Goal: Transaction & Acquisition: Purchase product/service

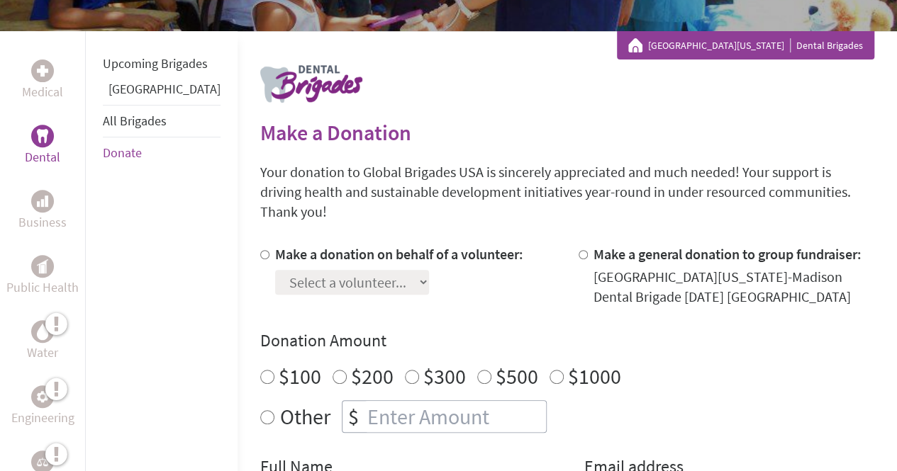
scroll to position [284, 0]
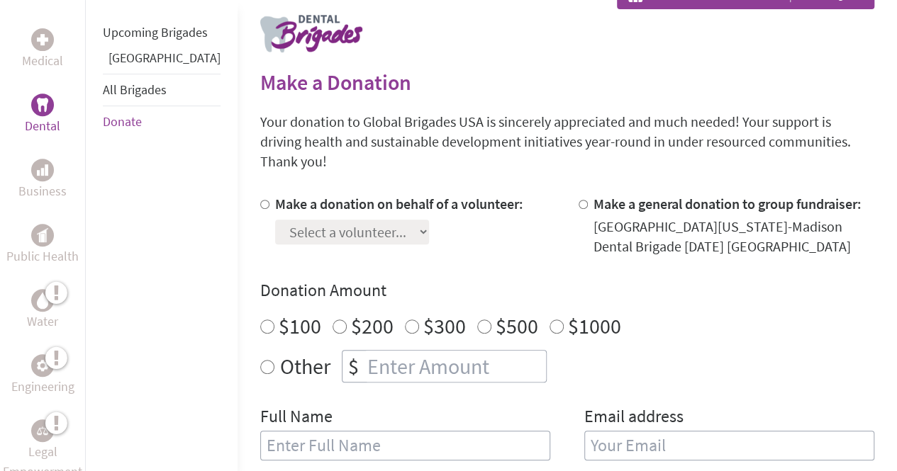
click at [260, 200] on input "Make a donation on behalf of a volunteer:" at bounding box center [264, 204] width 9 height 9
radio input "true"
click at [371, 229] on div "Make a donation on behalf of a volunteer: Select a volunteer... [PERSON_NAME] […" at bounding box center [399, 225] width 248 height 62
click at [368, 222] on select "Select a volunteer... [PERSON_NAME] [PERSON_NAME] [PERSON_NAME] [PERSON_NAME] […" at bounding box center [352, 232] width 154 height 25
select select "3367C8B9-9509-11F0-9E6E-42010A400005"
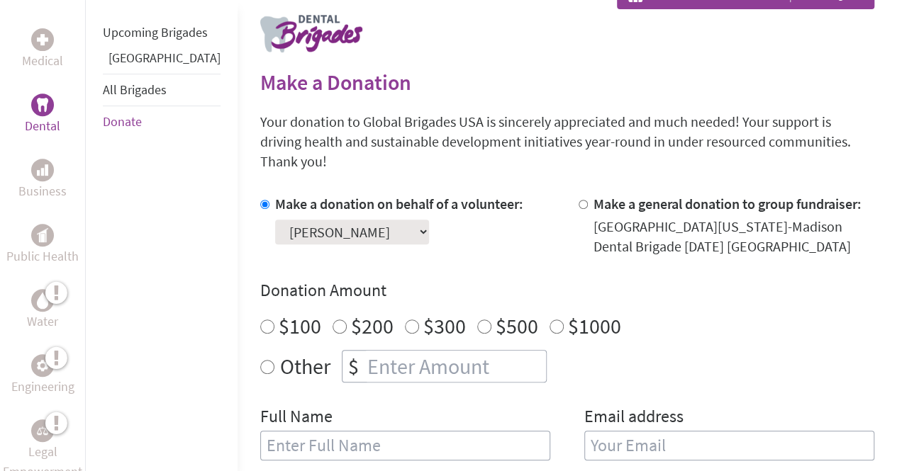
click at [275, 220] on select "Select a volunteer... [PERSON_NAME] [PERSON_NAME] [PERSON_NAME] [PERSON_NAME] […" at bounding box center [352, 232] width 154 height 25
click at [529, 237] on div "Make a donation on behalf of a volunteer: Select a volunteer... [PERSON_NAME] […" at bounding box center [567, 336] width 614 height 284
click at [260, 360] on input "Other" at bounding box center [267, 367] width 14 height 14
radio input "true"
click at [364, 351] on input "number" at bounding box center [454, 366] width 181 height 31
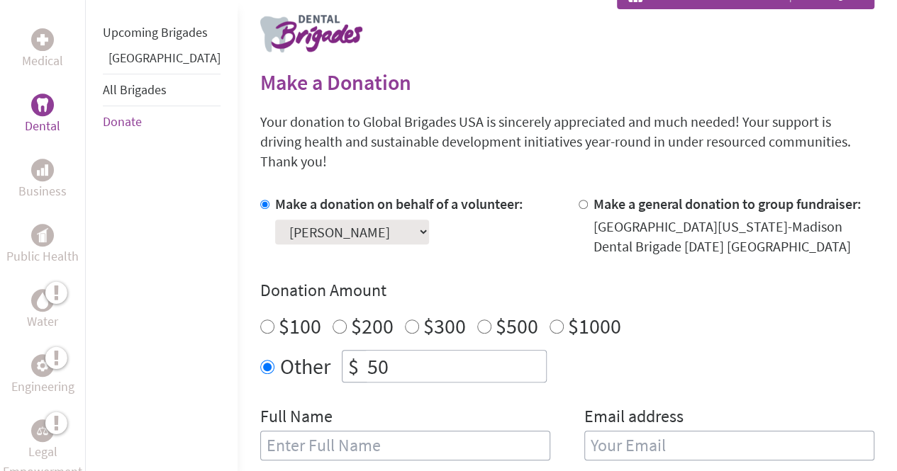
type input "50"
click at [612, 350] on div "Other $ 50" at bounding box center [567, 366] width 614 height 33
click at [427, 431] on input "text" at bounding box center [405, 446] width 290 height 30
type input "[PERSON_NAME]"
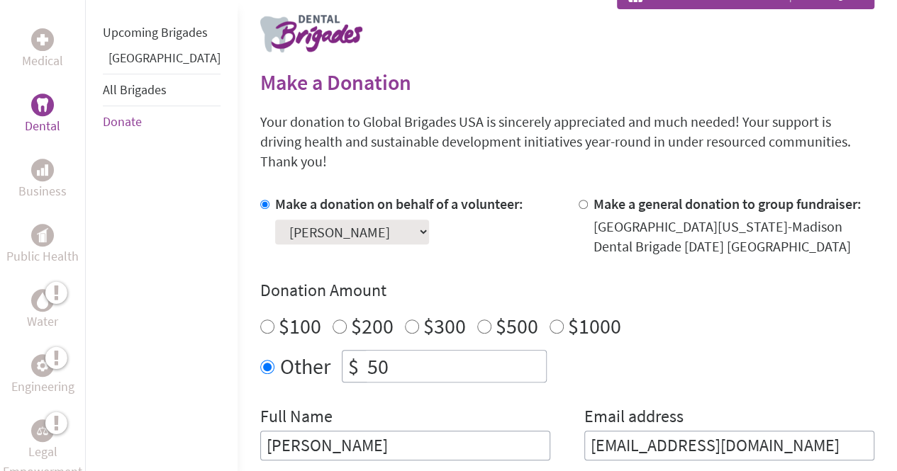
scroll to position [496, 0]
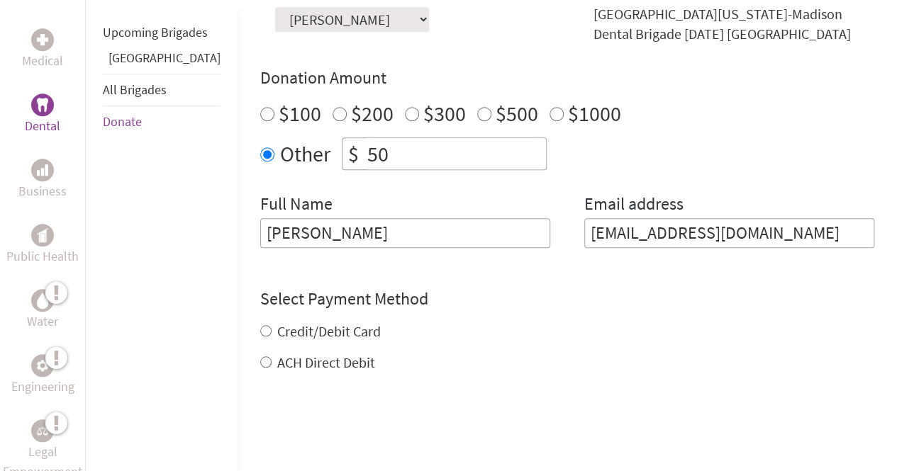
type input "[EMAIL_ADDRESS][DOMAIN_NAME]"
click at [260, 322] on div "Credit/Debit Card ACH Direct Debit" at bounding box center [567, 347] width 614 height 51
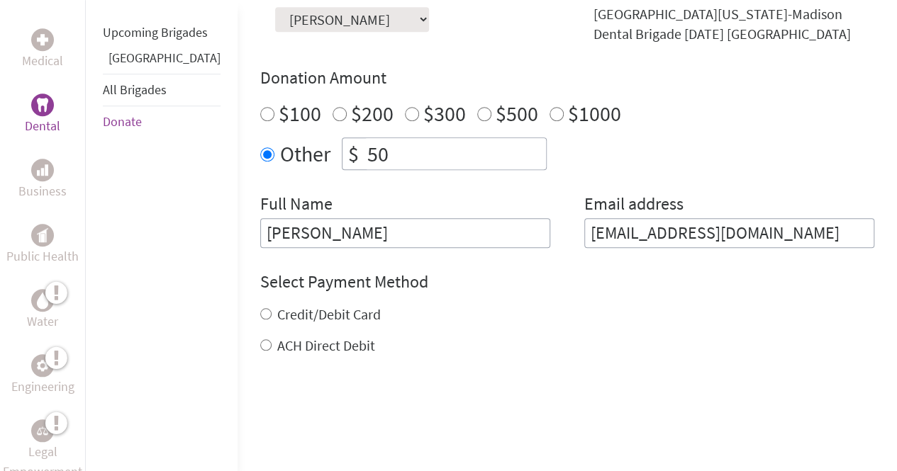
click at [260, 308] on input "Credit/Debit Card" at bounding box center [265, 313] width 11 height 11
radio input "true"
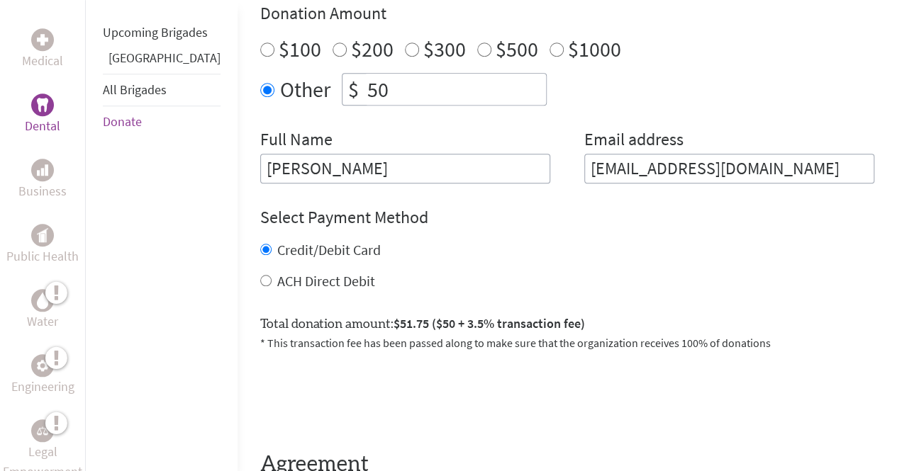
scroll to position [638, 0]
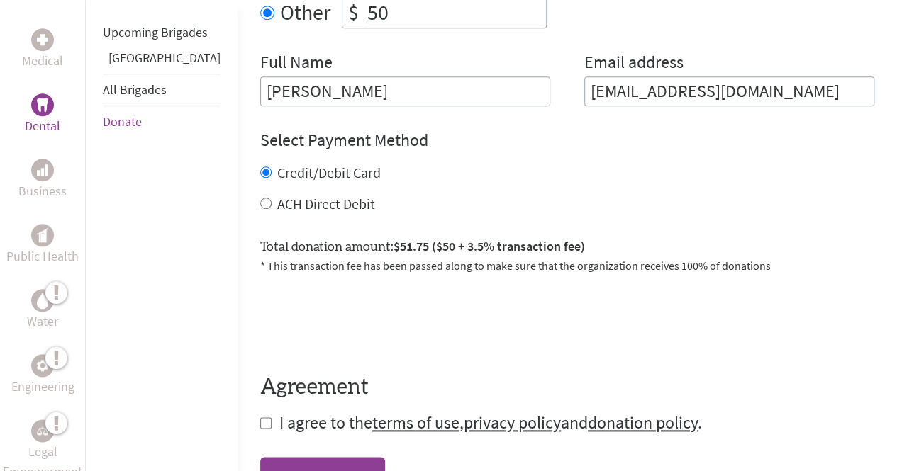
click at [260, 417] on input "checkbox" at bounding box center [265, 422] width 11 height 11
checkbox input "true"
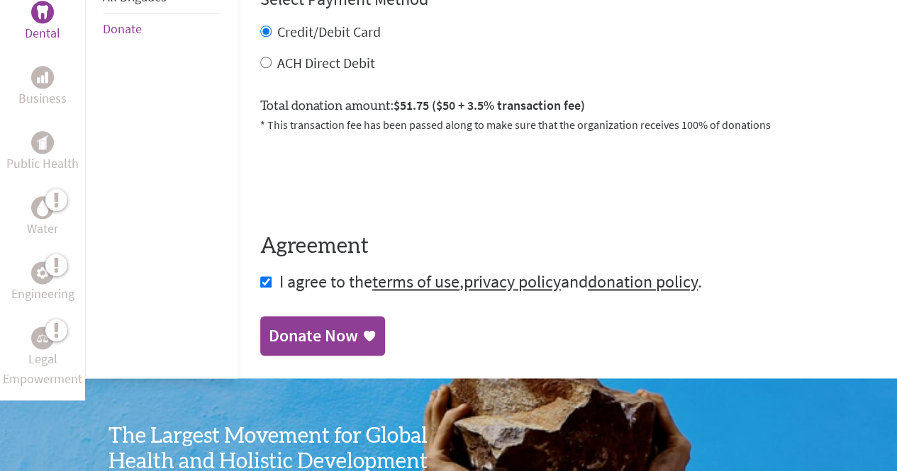
scroll to position [780, 0]
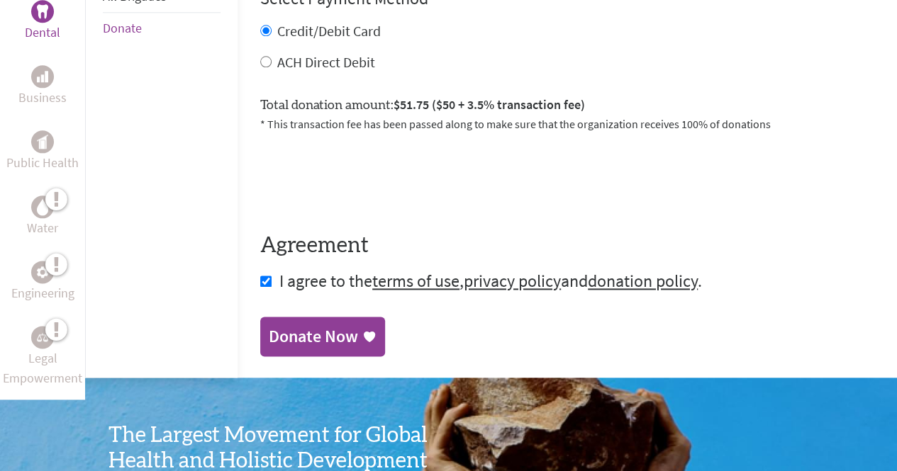
click at [279, 325] on div "Donate Now" at bounding box center [313, 336] width 89 height 23
